Goal: Information Seeking & Learning: Check status

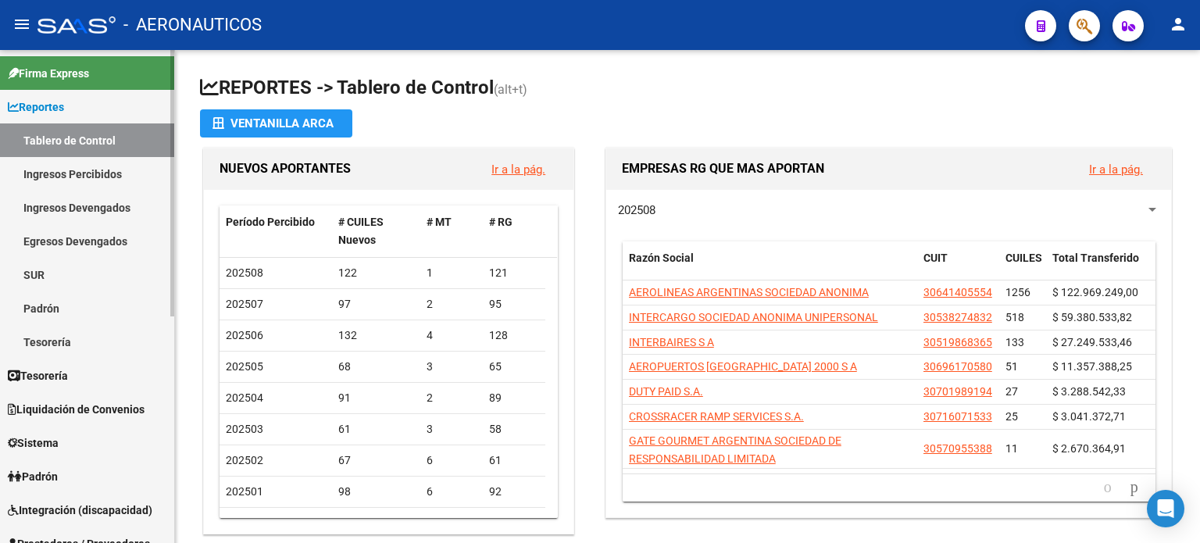
scroll to position [313, 0]
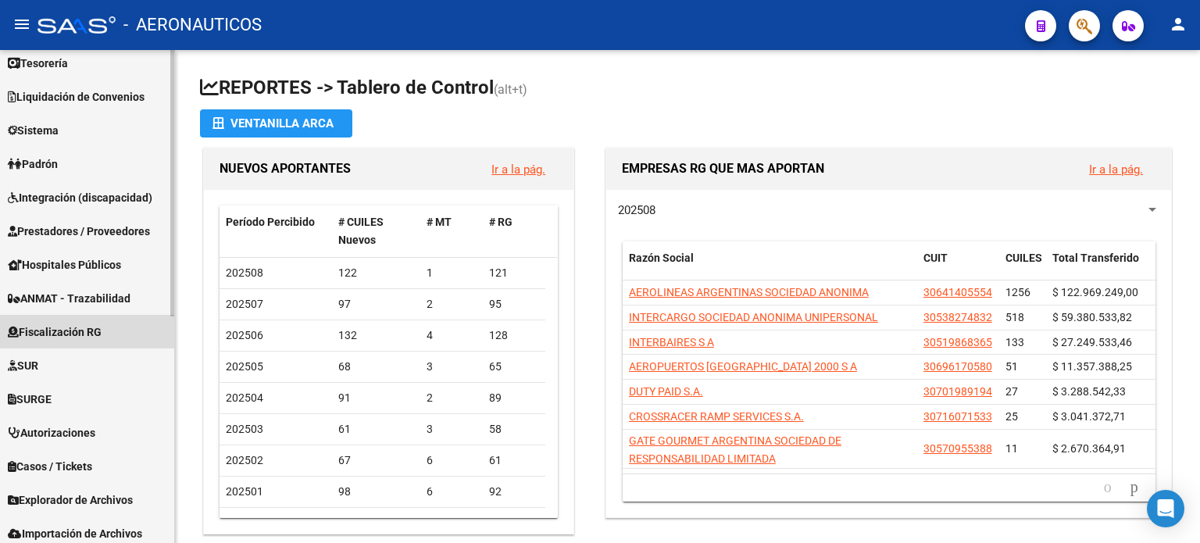
click at [77, 331] on span "Fiscalización RG" at bounding box center [55, 331] width 94 height 17
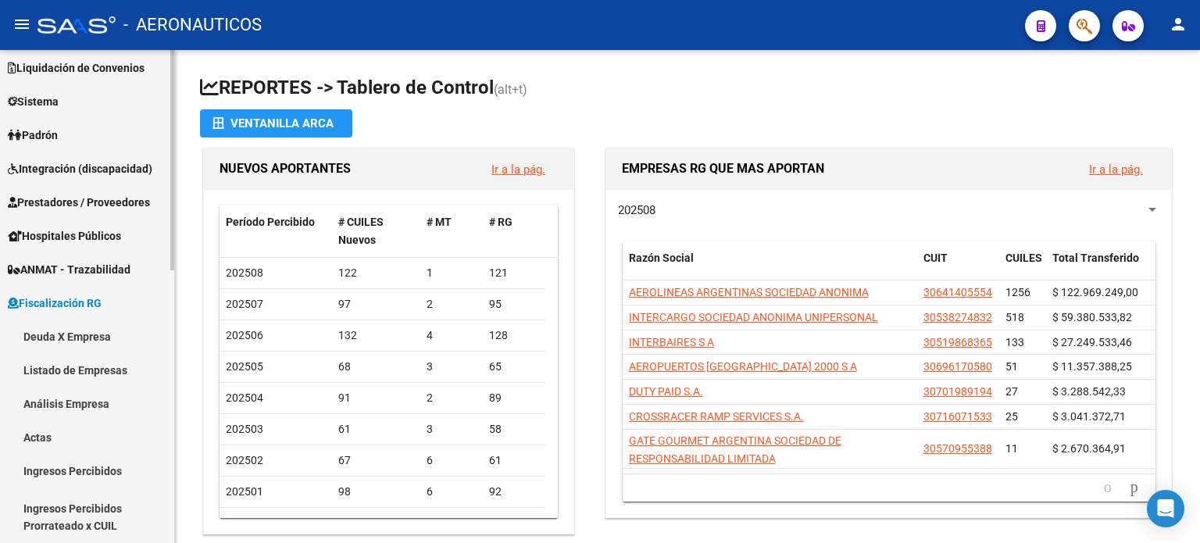
scroll to position [77, 0]
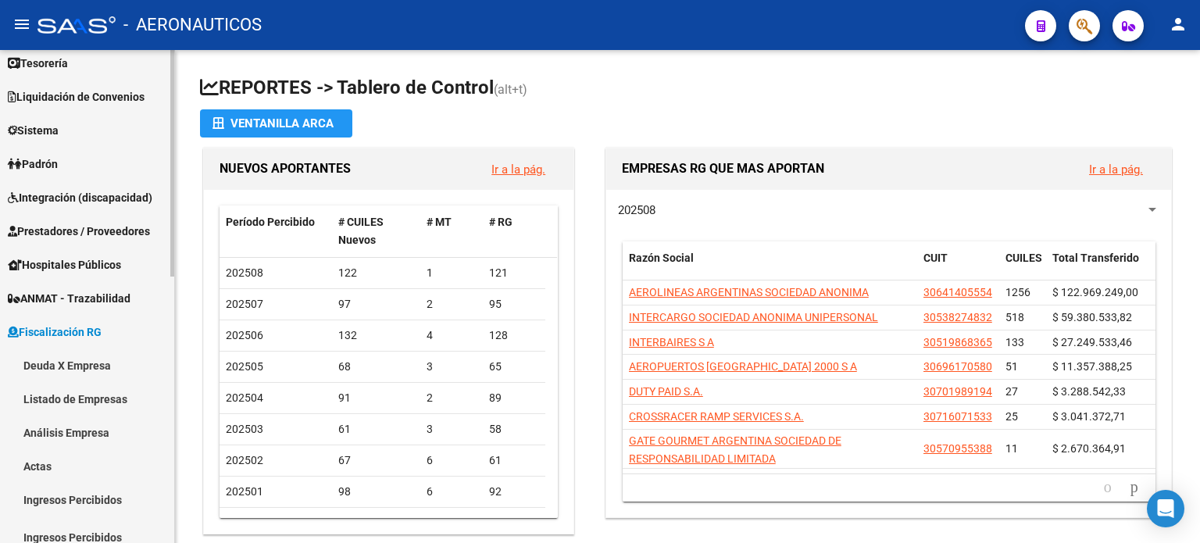
click at [78, 363] on link "Deuda X Empresa" at bounding box center [87, 365] width 174 height 34
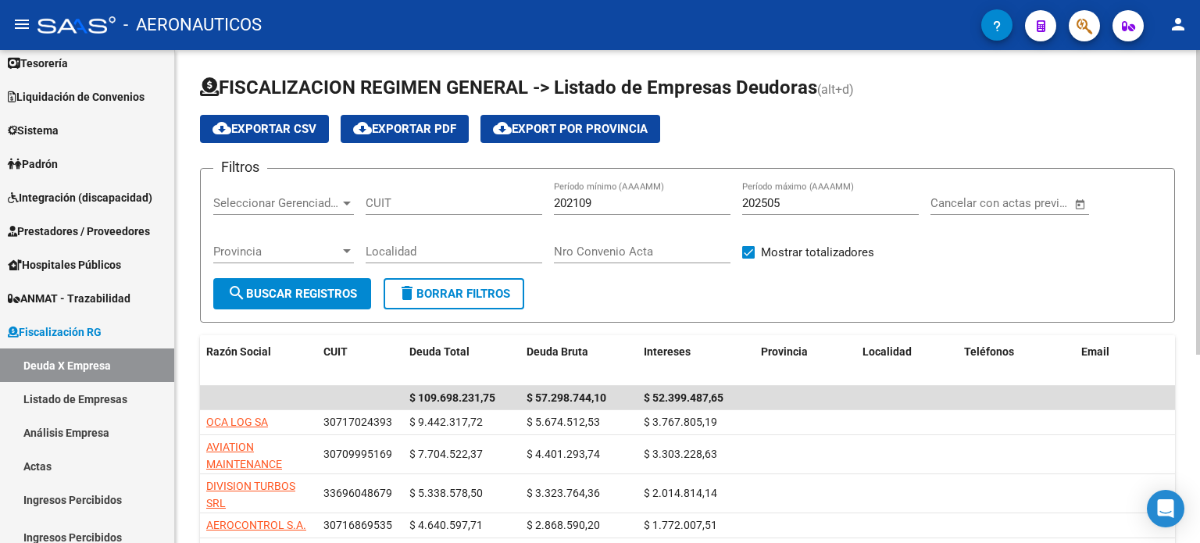
click at [447, 204] on input "CUIT" at bounding box center [454, 203] width 177 height 14
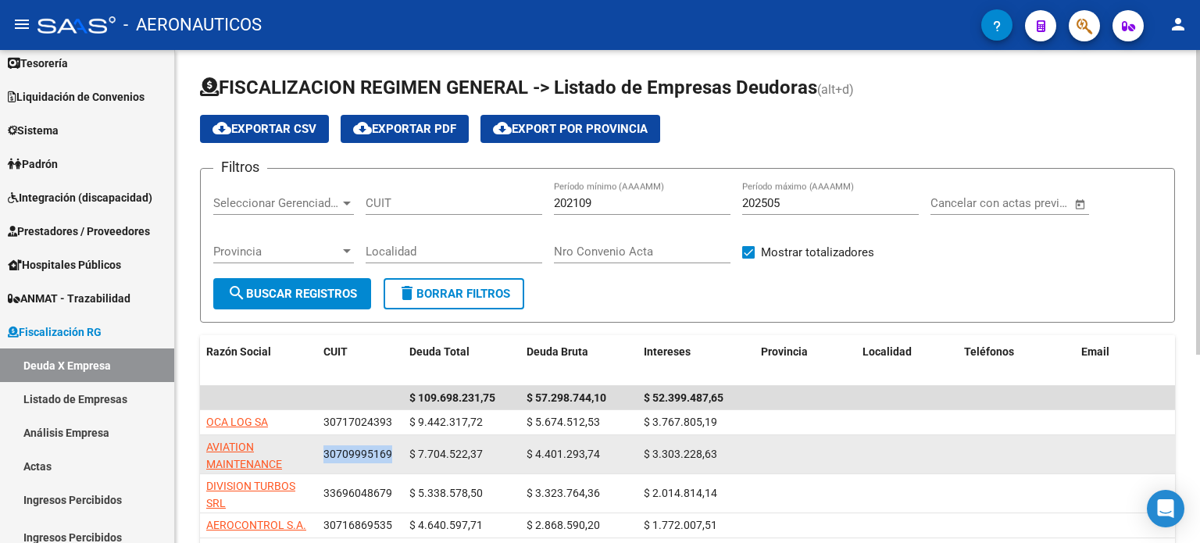
drag, startPoint x: 325, startPoint y: 452, endPoint x: 410, endPoint y: 437, distance: 86.6
click at [410, 452] on div "AVIATION MAINTENANCE S.R.L. 30709995169 $ 7.704.522,37 $ 4.401.293,74 $ 3.303.2…" at bounding box center [1087, 454] width 1774 height 39
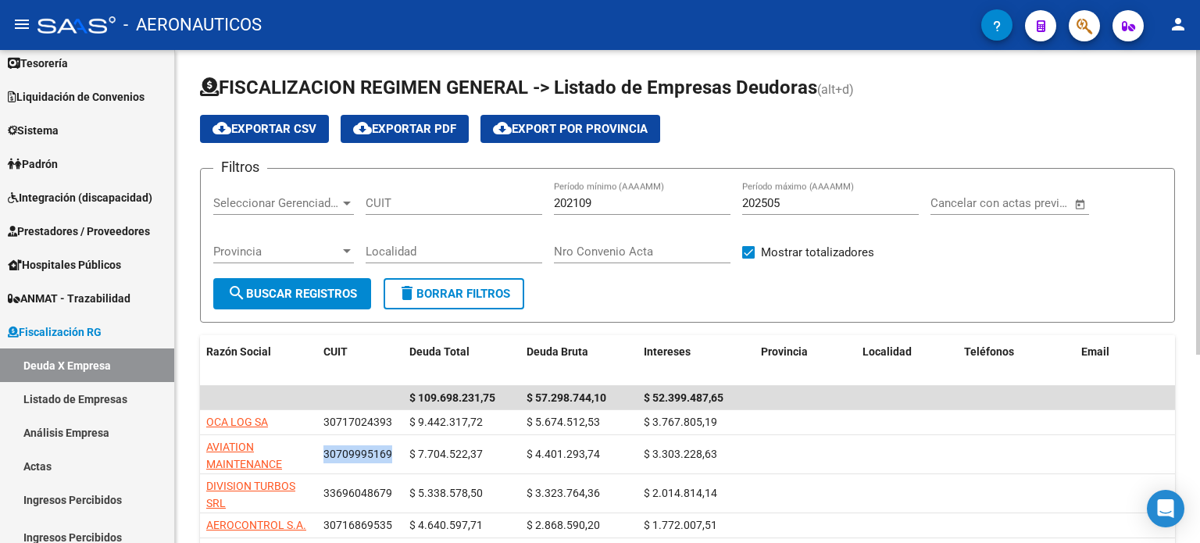
copy span "30709995169"
paste input "30-70999516-9"
type input "30-70999516-9"
click at [306, 297] on span "search Buscar Registros" at bounding box center [292, 294] width 130 height 14
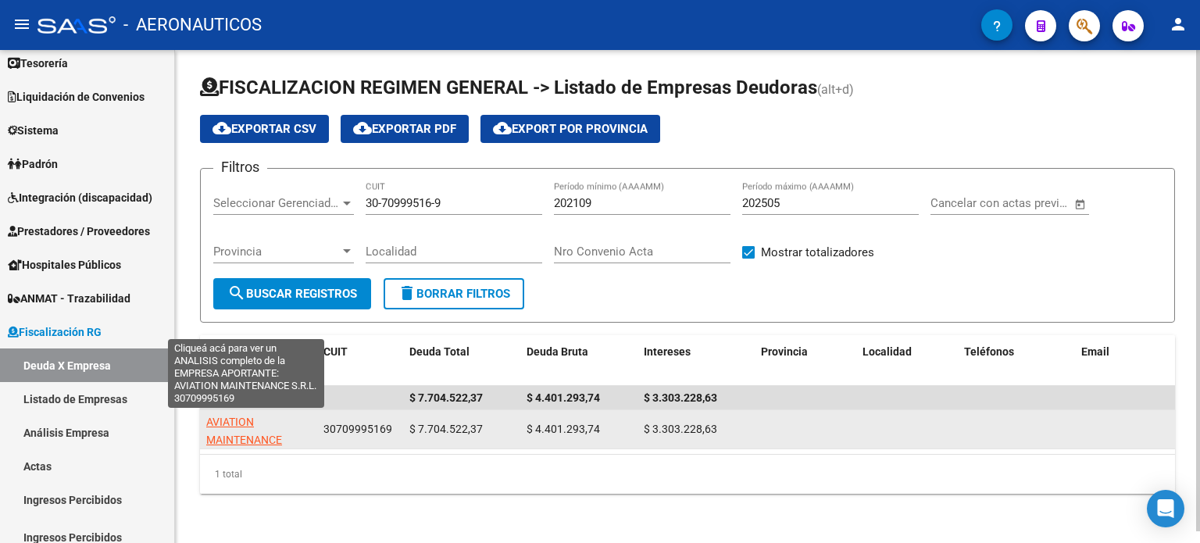
click at [259, 436] on span "AVIATION MAINTENANCE S.R.L." at bounding box center [244, 440] width 76 height 48
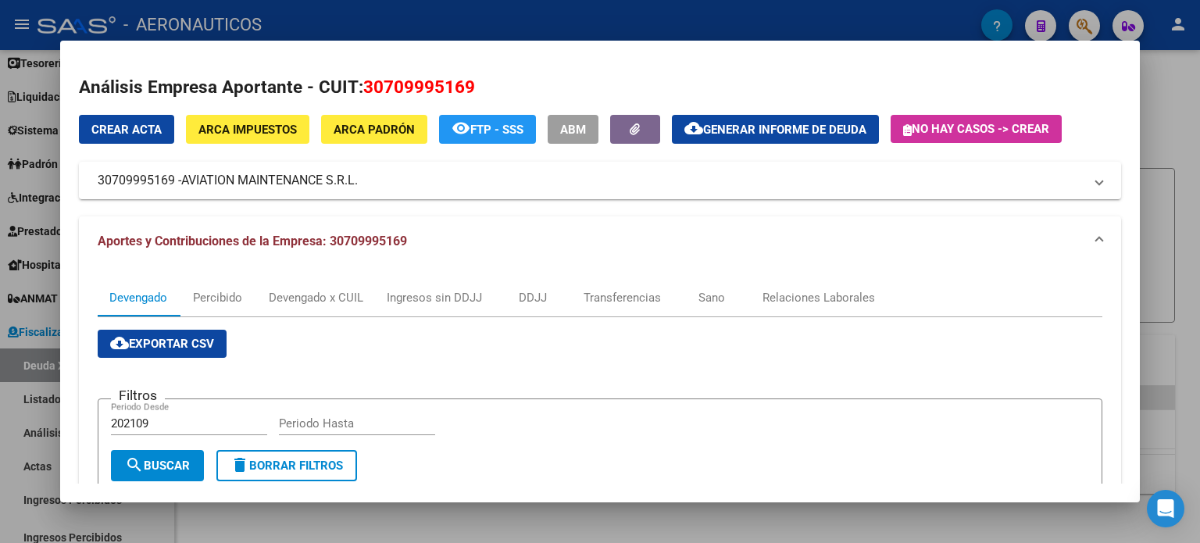
click at [1199, 91] on div at bounding box center [600, 271] width 1200 height 543
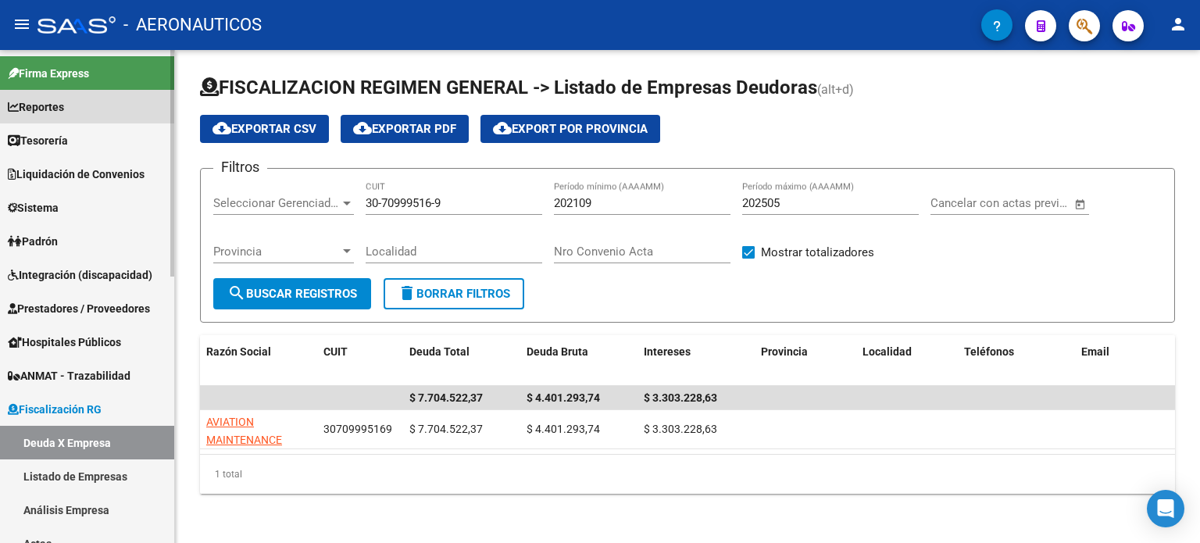
click at [57, 106] on span "Reportes" at bounding box center [36, 106] width 56 height 17
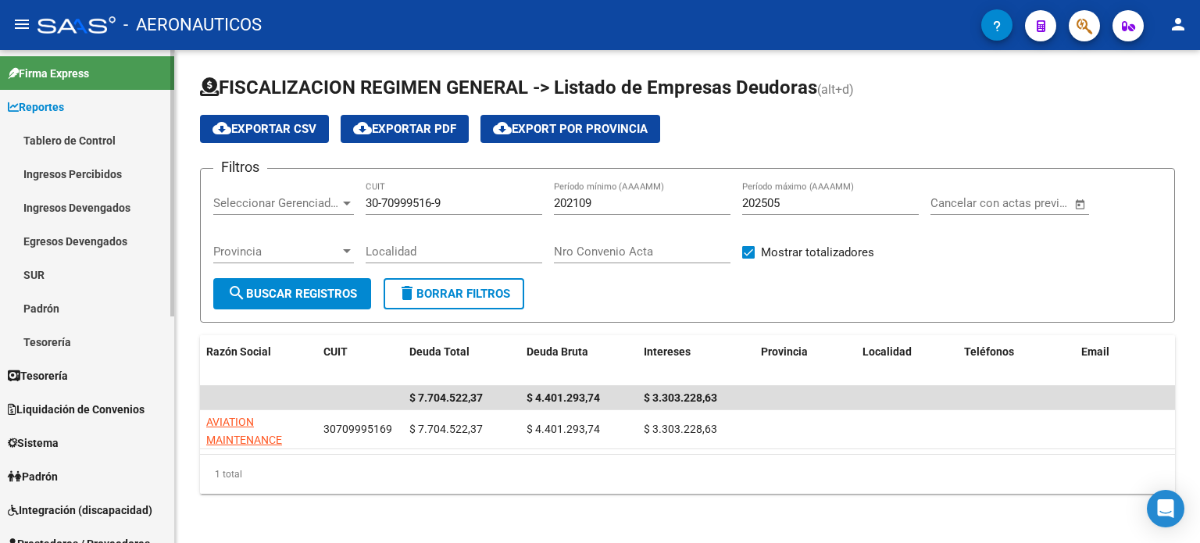
click at [13, 106] on icon at bounding box center [13, 107] width 11 height 11
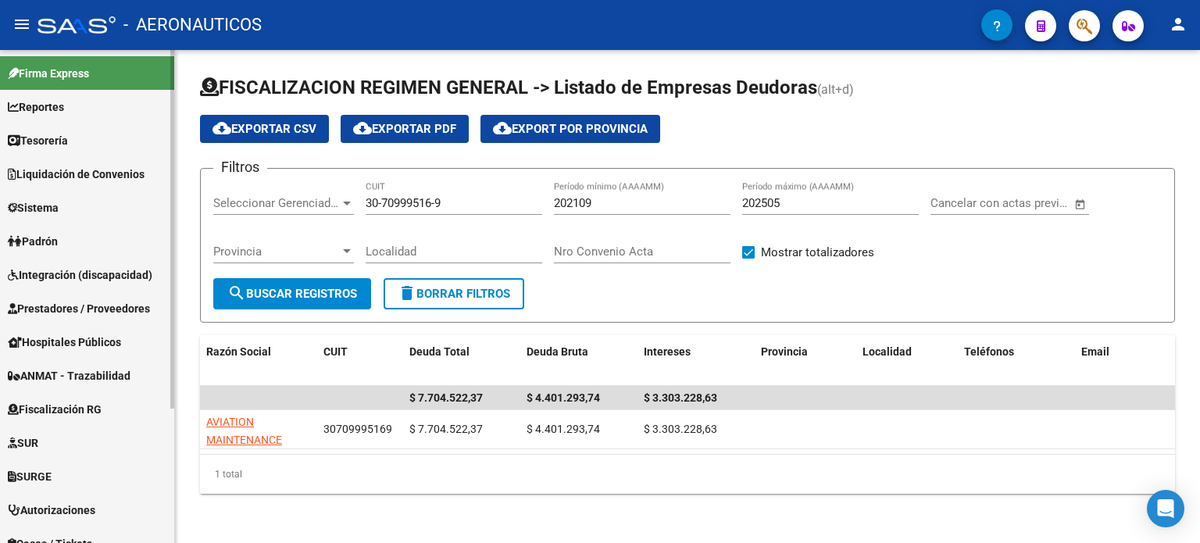
click at [58, 240] on span "Padrón" at bounding box center [33, 241] width 50 height 17
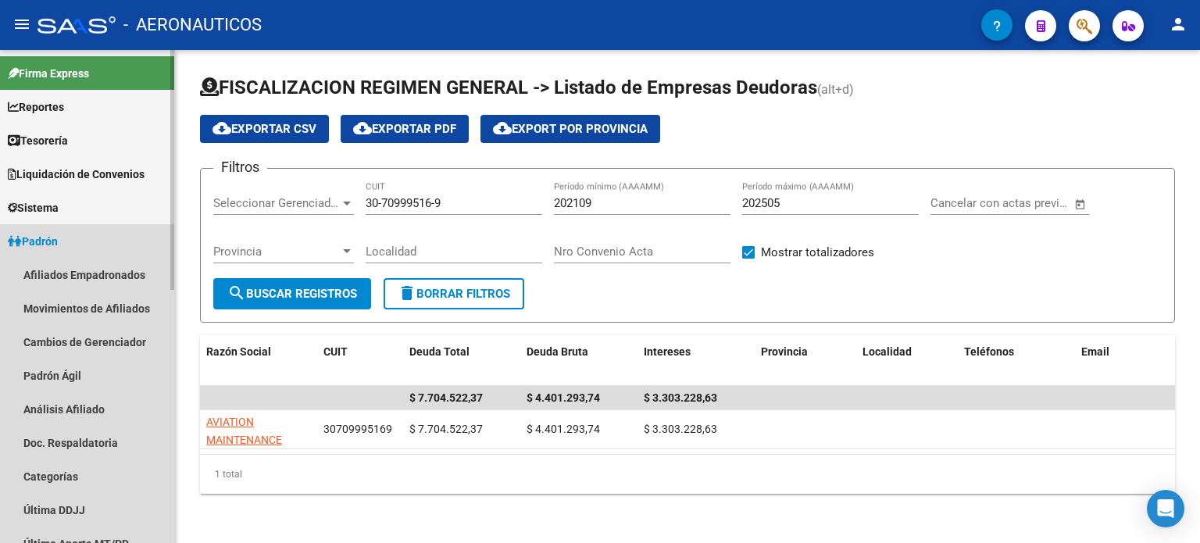
click at [58, 240] on span "Padrón" at bounding box center [33, 241] width 50 height 17
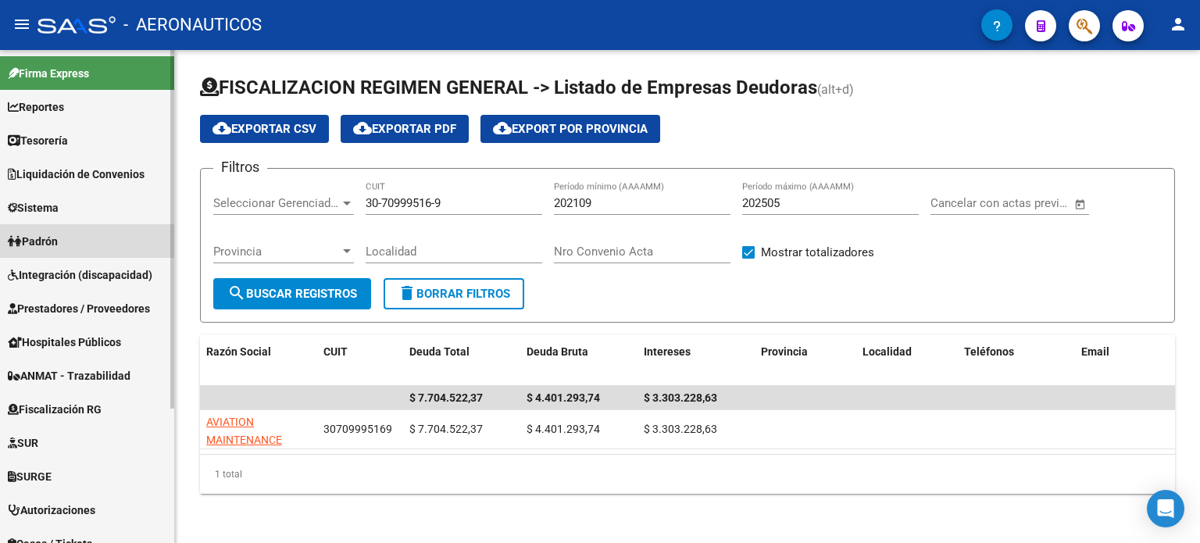
click at [58, 241] on span "Padrón" at bounding box center [33, 241] width 50 height 17
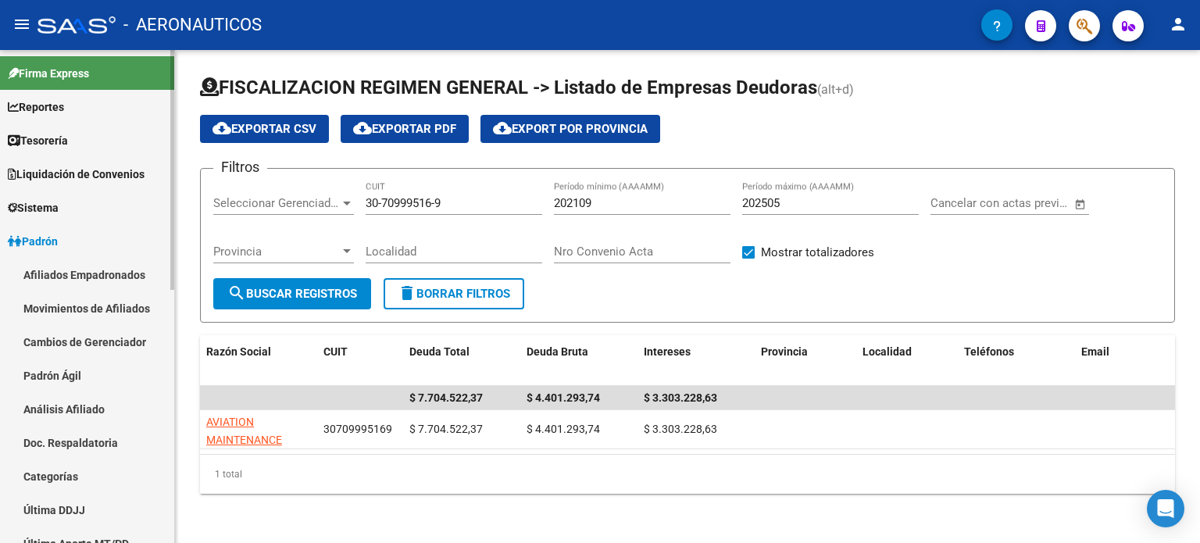
scroll to position [104, 0]
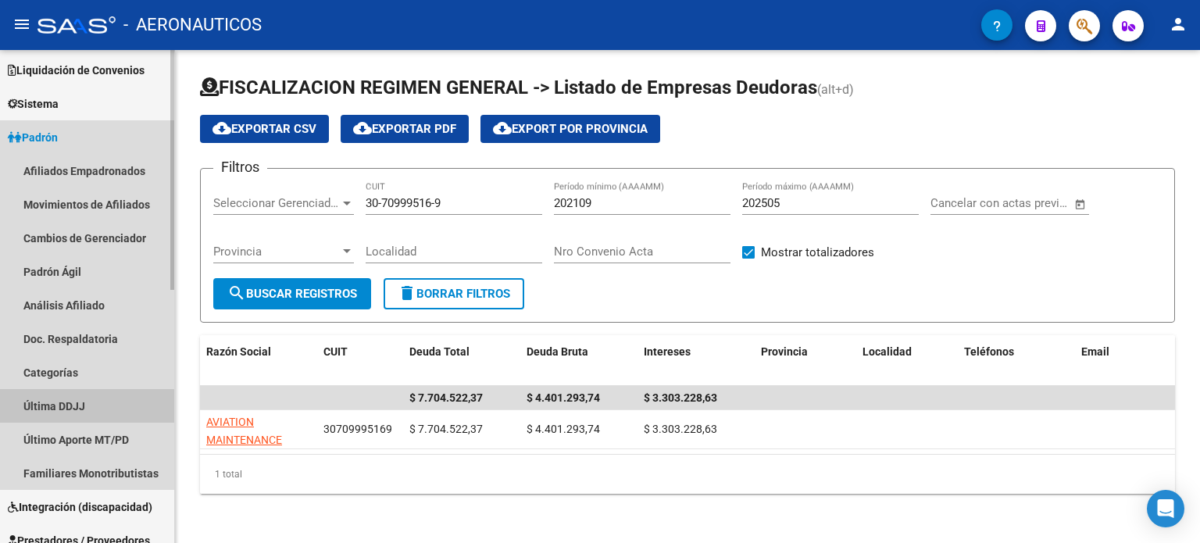
click at [79, 406] on link "Última DDJJ" at bounding box center [87, 406] width 174 height 34
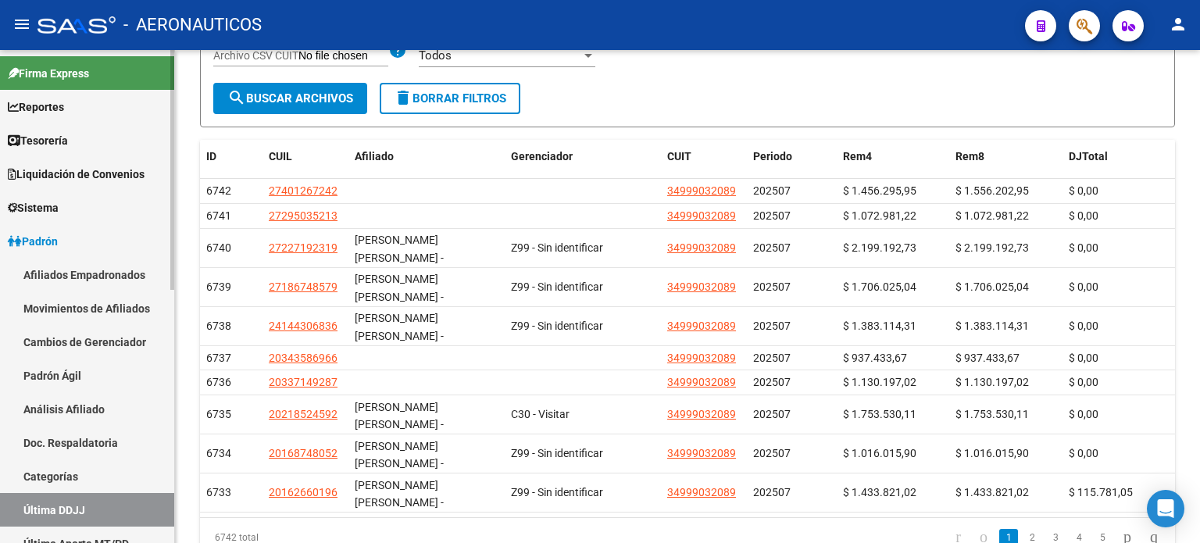
click at [48, 241] on span "Padrón" at bounding box center [33, 241] width 50 height 17
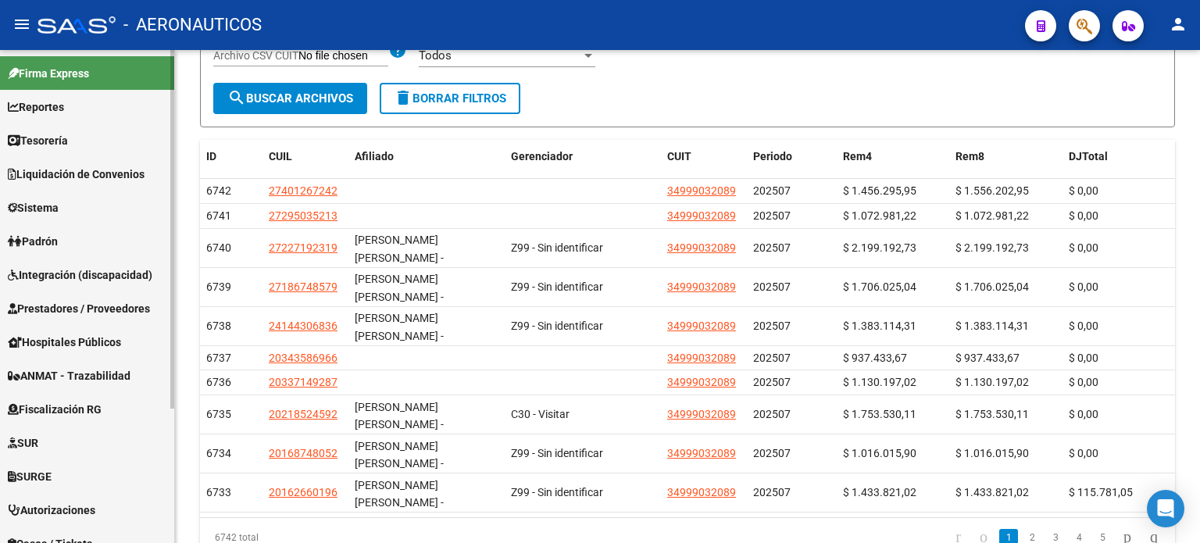
click at [73, 409] on span "Fiscalización RG" at bounding box center [55, 409] width 94 height 17
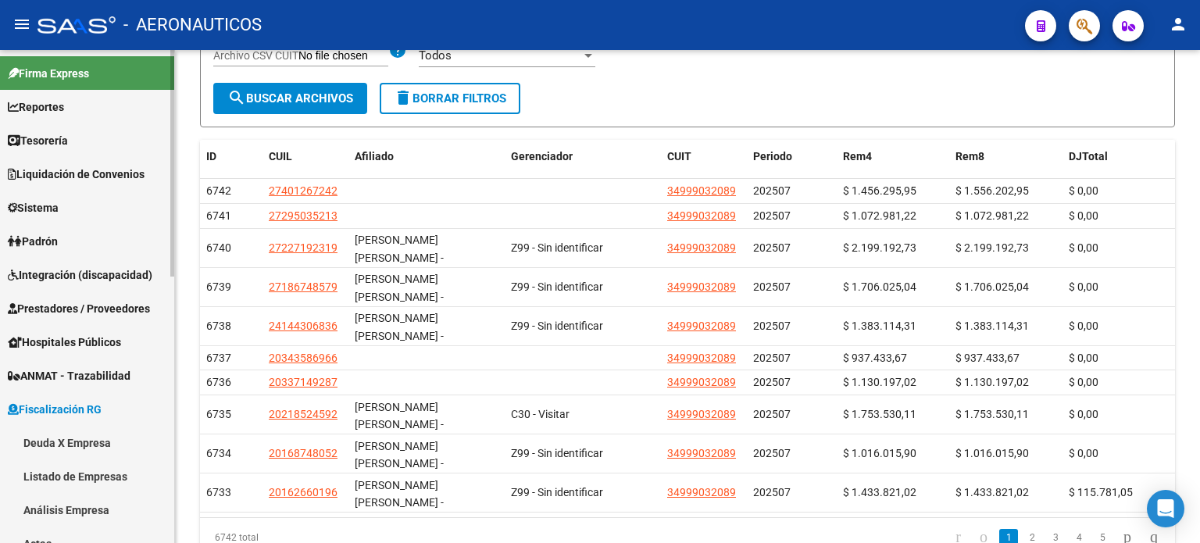
scroll to position [104, 0]
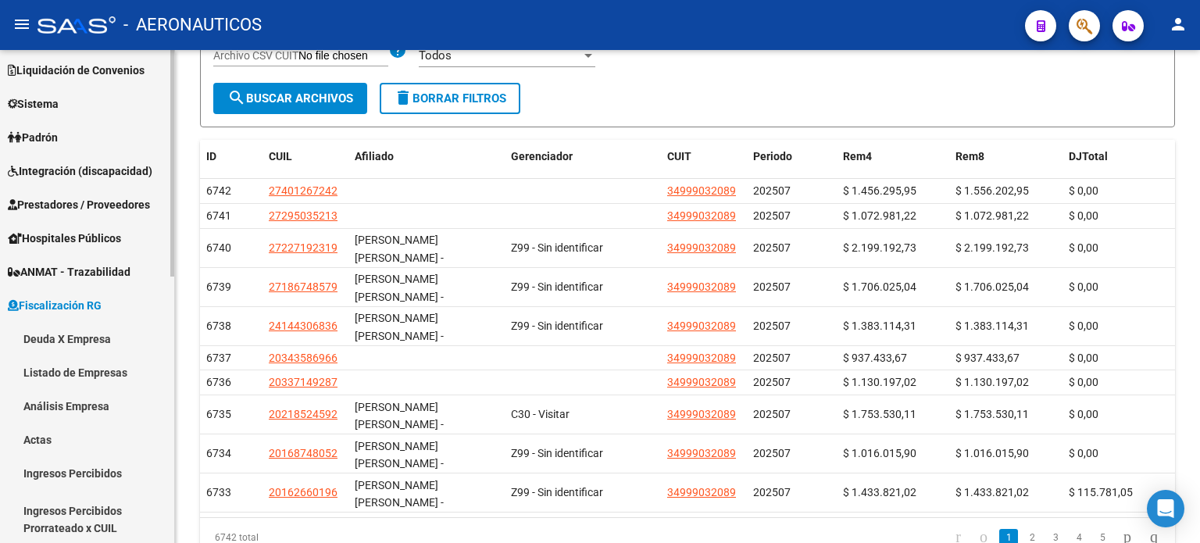
click at [85, 336] on link "Deuda X Empresa" at bounding box center [87, 339] width 174 height 34
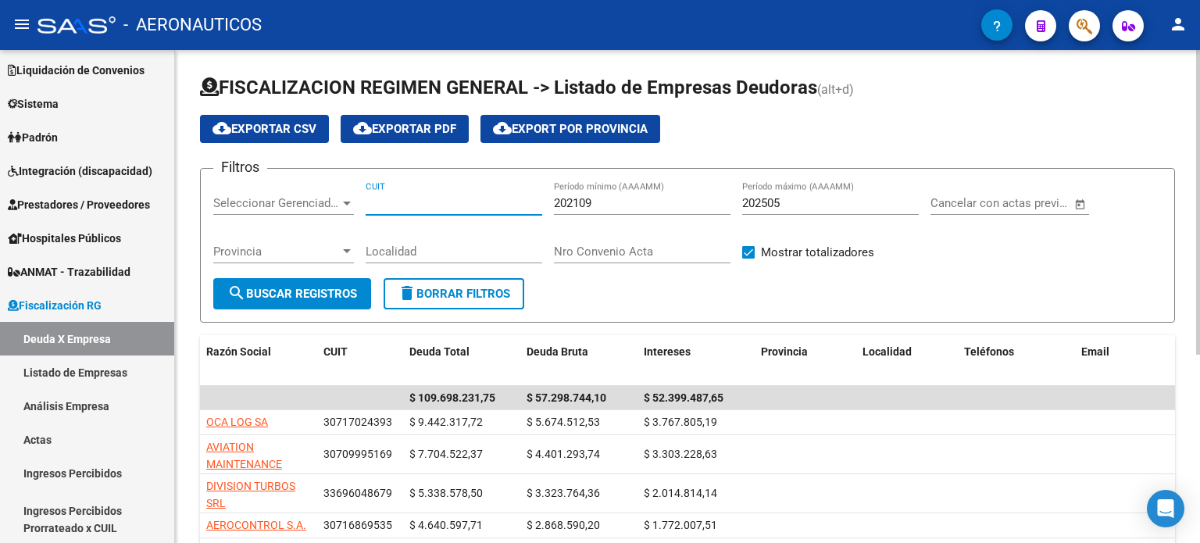
click at [301, 287] on span "search Buscar Registros" at bounding box center [292, 294] width 130 height 14
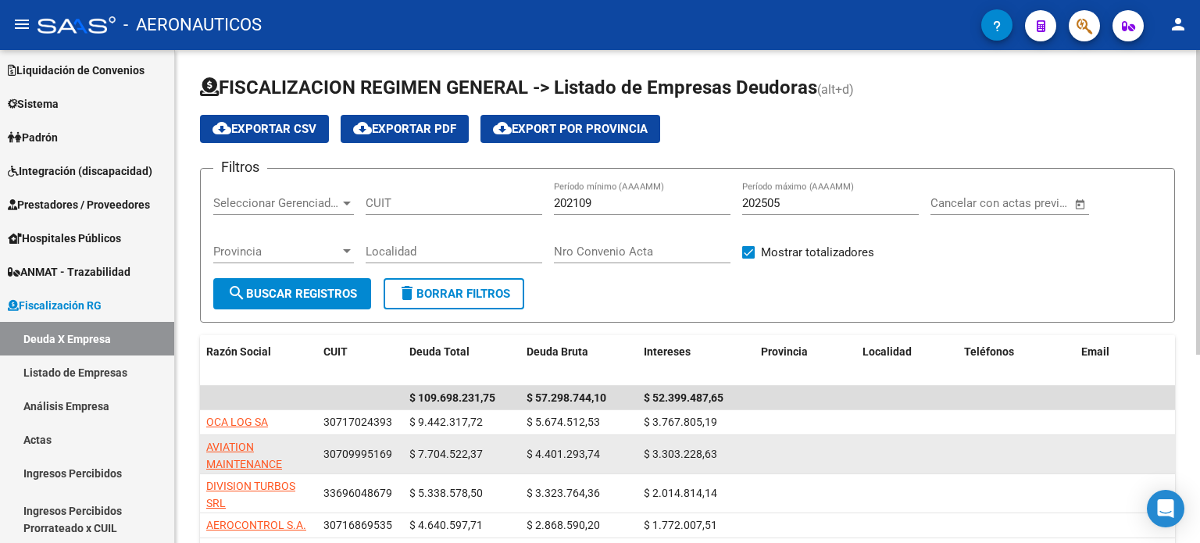
drag, startPoint x: 324, startPoint y: 448, endPoint x: 396, endPoint y: 455, distance: 72.2
click at [396, 455] on div "30709995169" at bounding box center [359, 454] width 73 height 18
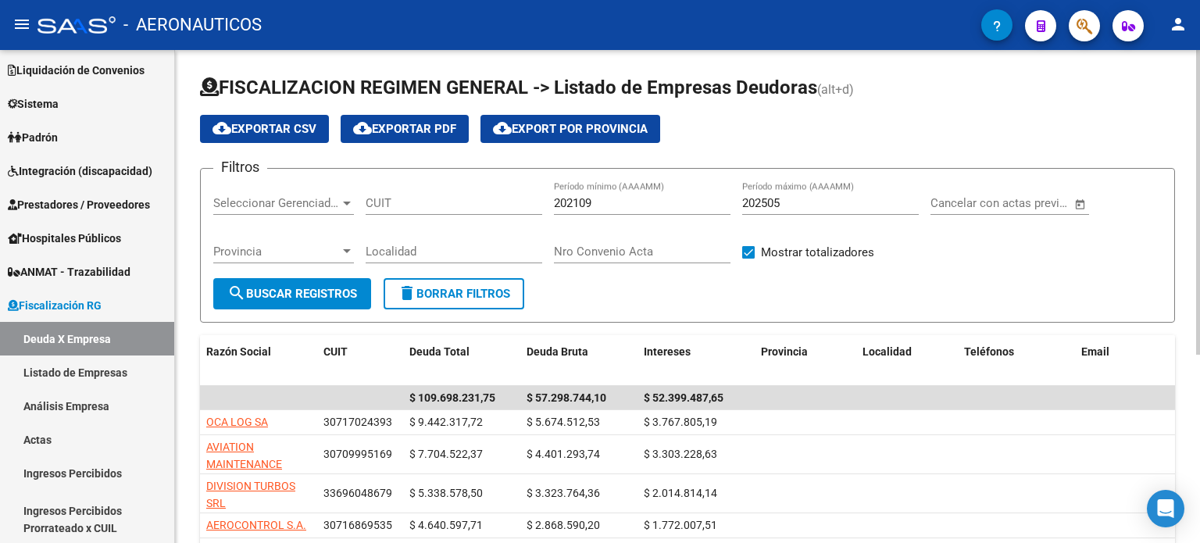
copy span "30709995169"
paste input "30-70999516-9"
type input "30-70999516-9"
click at [314, 280] on button "search Buscar Registros" at bounding box center [292, 293] width 158 height 31
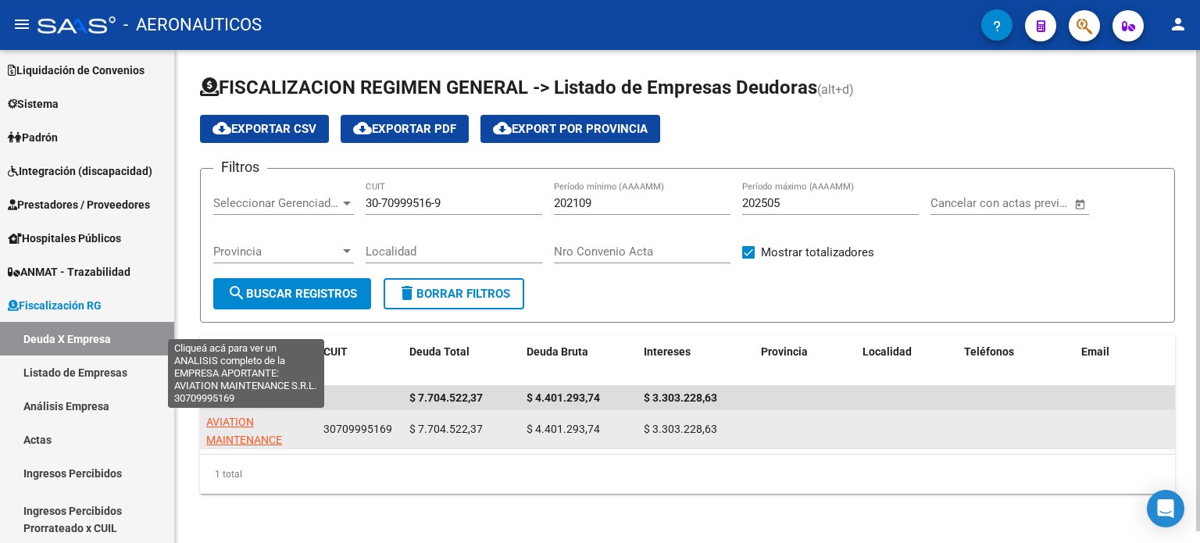
click at [249, 440] on span "AVIATION MAINTENANCE S.R.L." at bounding box center [244, 440] width 76 height 48
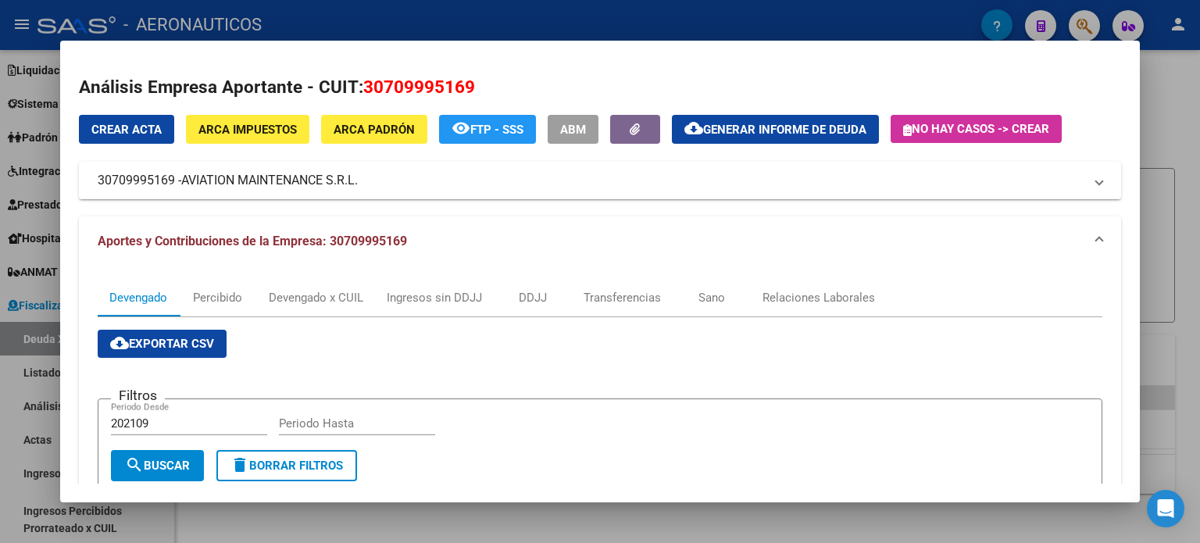
click at [363, 128] on span "ARCA Padrón" at bounding box center [374, 130] width 81 height 14
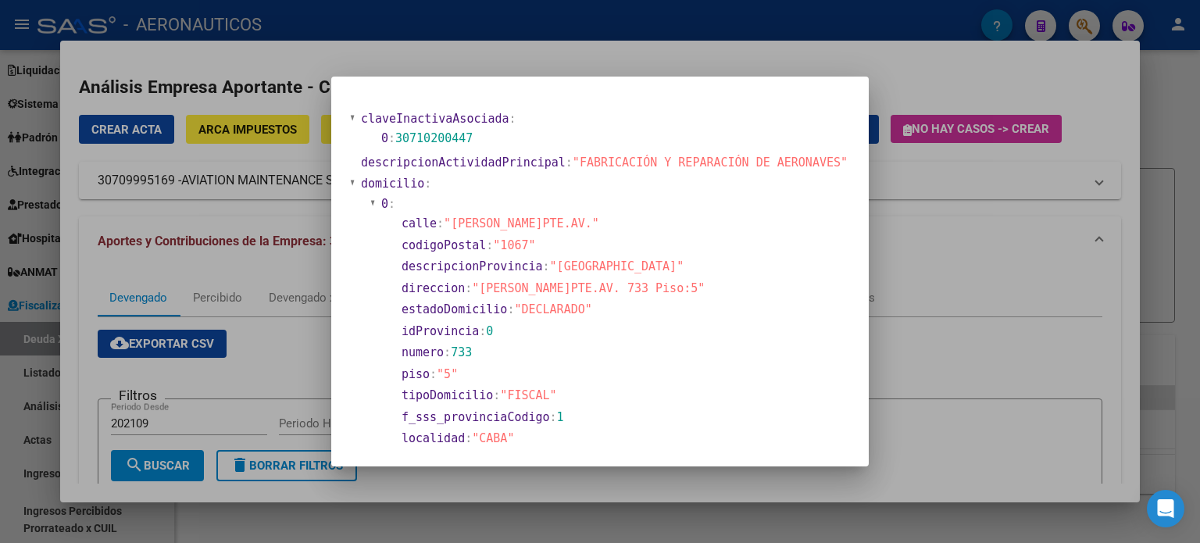
click at [916, 94] on div at bounding box center [600, 271] width 1200 height 543
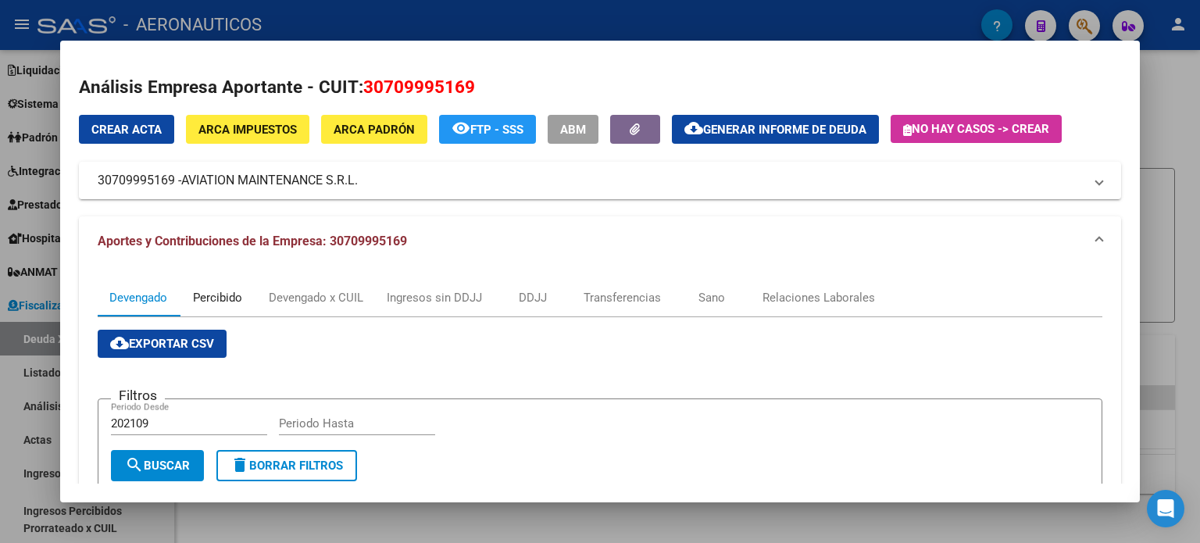
click at [218, 295] on div "Percibido" at bounding box center [217, 297] width 49 height 17
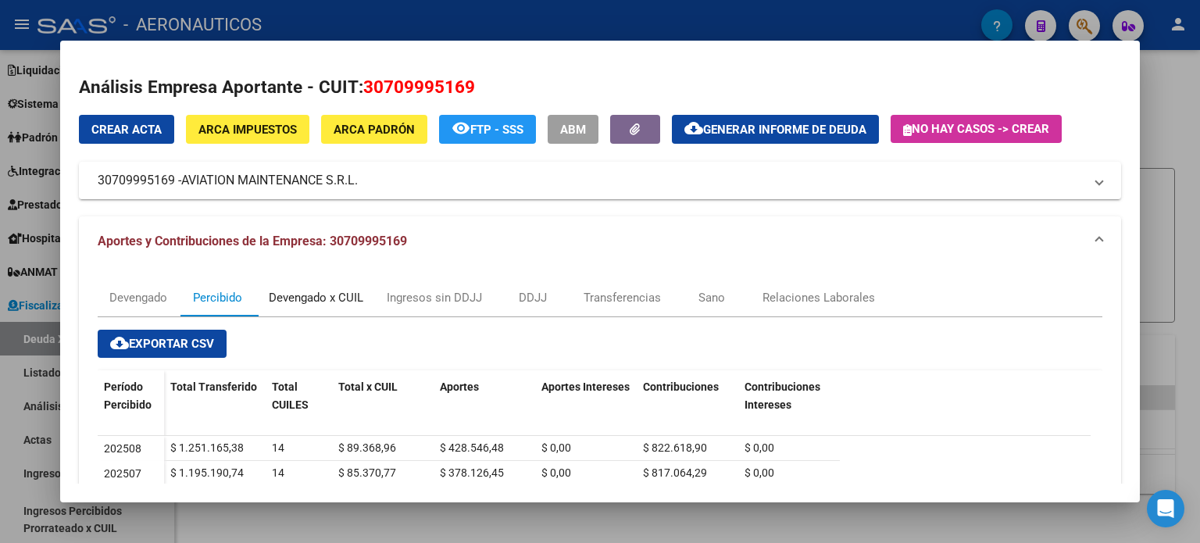
click at [303, 301] on div "Devengado x CUIL" at bounding box center [316, 297] width 95 height 17
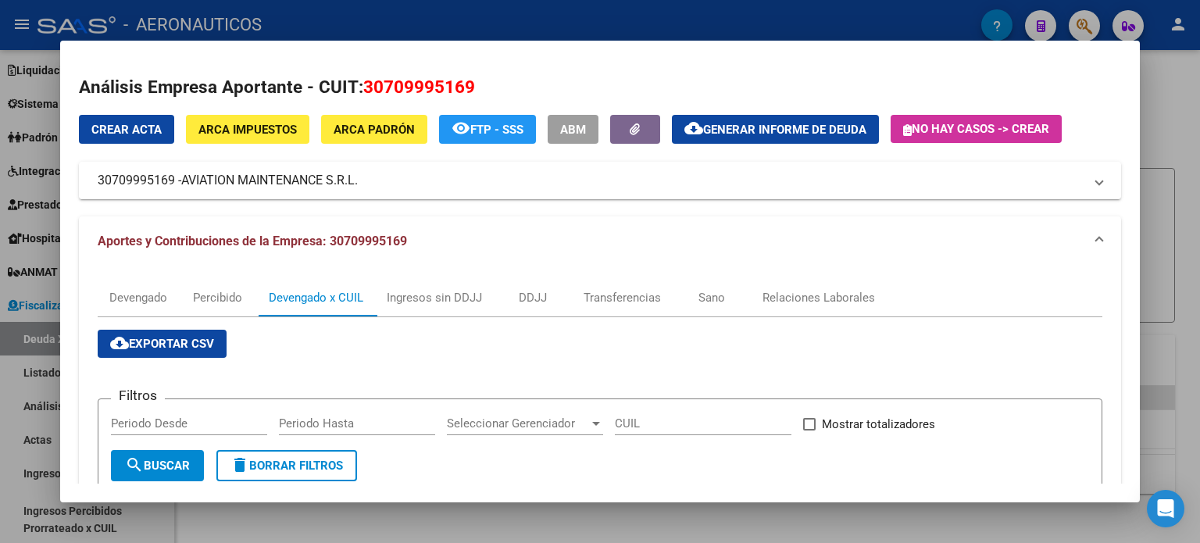
click at [157, 420] on input "Periodo Desde" at bounding box center [189, 423] width 156 height 14
type input "202501"
click at [284, 420] on input "Periodo Hasta" at bounding box center [357, 423] width 156 height 14
type input "202506"
click at [163, 459] on span "search Buscar" at bounding box center [157, 466] width 65 height 14
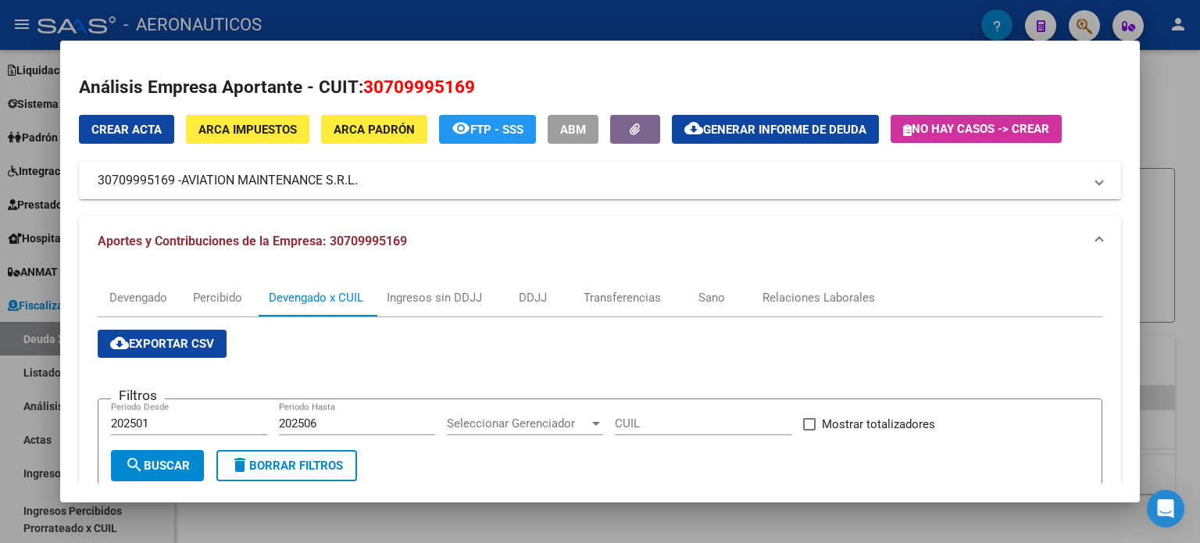
drag, startPoint x: 159, startPoint y: 416, endPoint x: 0, endPoint y: 388, distance: 162.0
click at [0, 388] on div "Análisis Empresa Aportante - CUIT: 30709995169 Crear Acta ARCA Impuestos ARCA […" at bounding box center [600, 271] width 1200 height 543
drag, startPoint x: 226, startPoint y: 420, endPoint x: 63, endPoint y: 468, distance: 169.4
click at [125, 420] on div "Filtros Periodo Desde 202506 Periodo Hasta Seleccionar Gerenciador Seleccionar …" at bounding box center [600, 431] width 978 height 38
drag, startPoint x: 292, startPoint y: 423, endPoint x: 177, endPoint y: 427, distance: 115.7
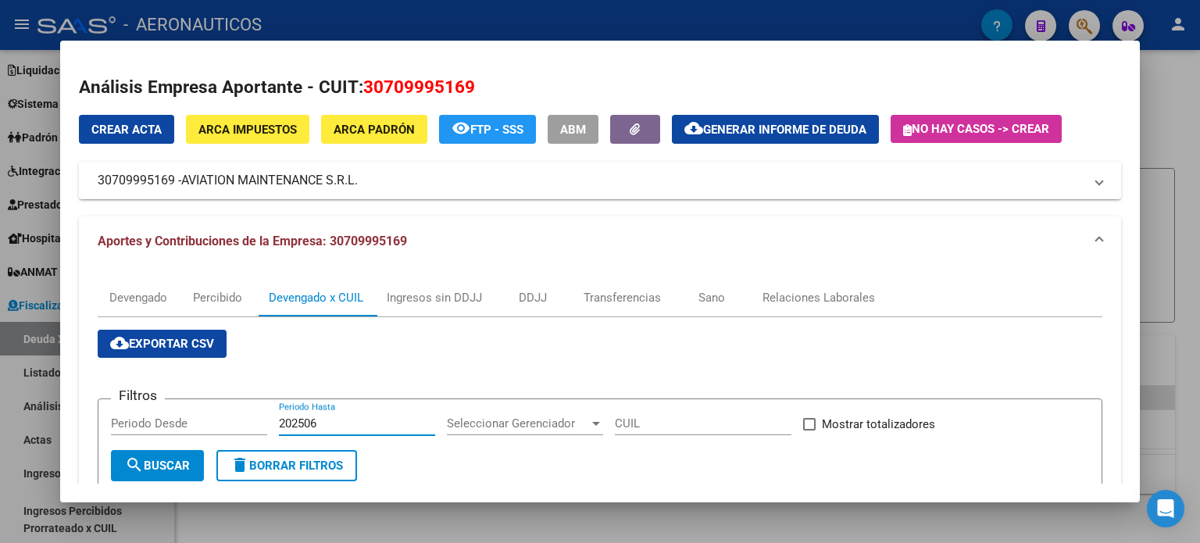
click at [180, 424] on div "Filtros Periodo Desde 202506 Periodo Hasta Seleccionar Gerenciador Seleccionar …" at bounding box center [600, 431] width 978 height 38
click at [150, 460] on span "search Buscar" at bounding box center [157, 466] width 65 height 14
click at [174, 343] on span "cloud_download Exportar CSV" at bounding box center [162, 344] width 104 height 14
click at [1165, 118] on div at bounding box center [600, 271] width 1200 height 543
